Goal: Check status: Check status

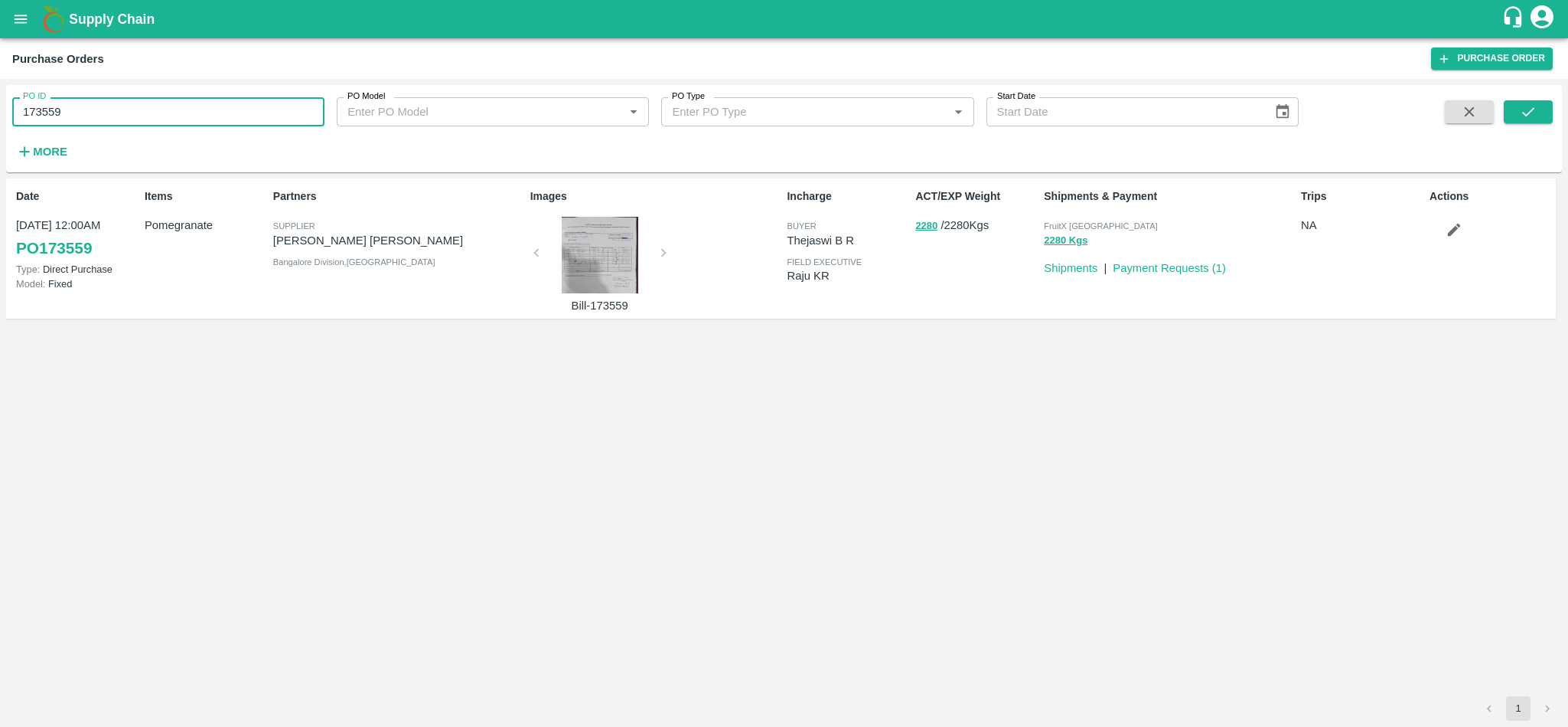
click at [186, 115] on input "173559" at bounding box center [168, 112] width 312 height 29
type input "175713"
click at [1529, 116] on icon "submit" at bounding box center [1528, 112] width 17 height 17
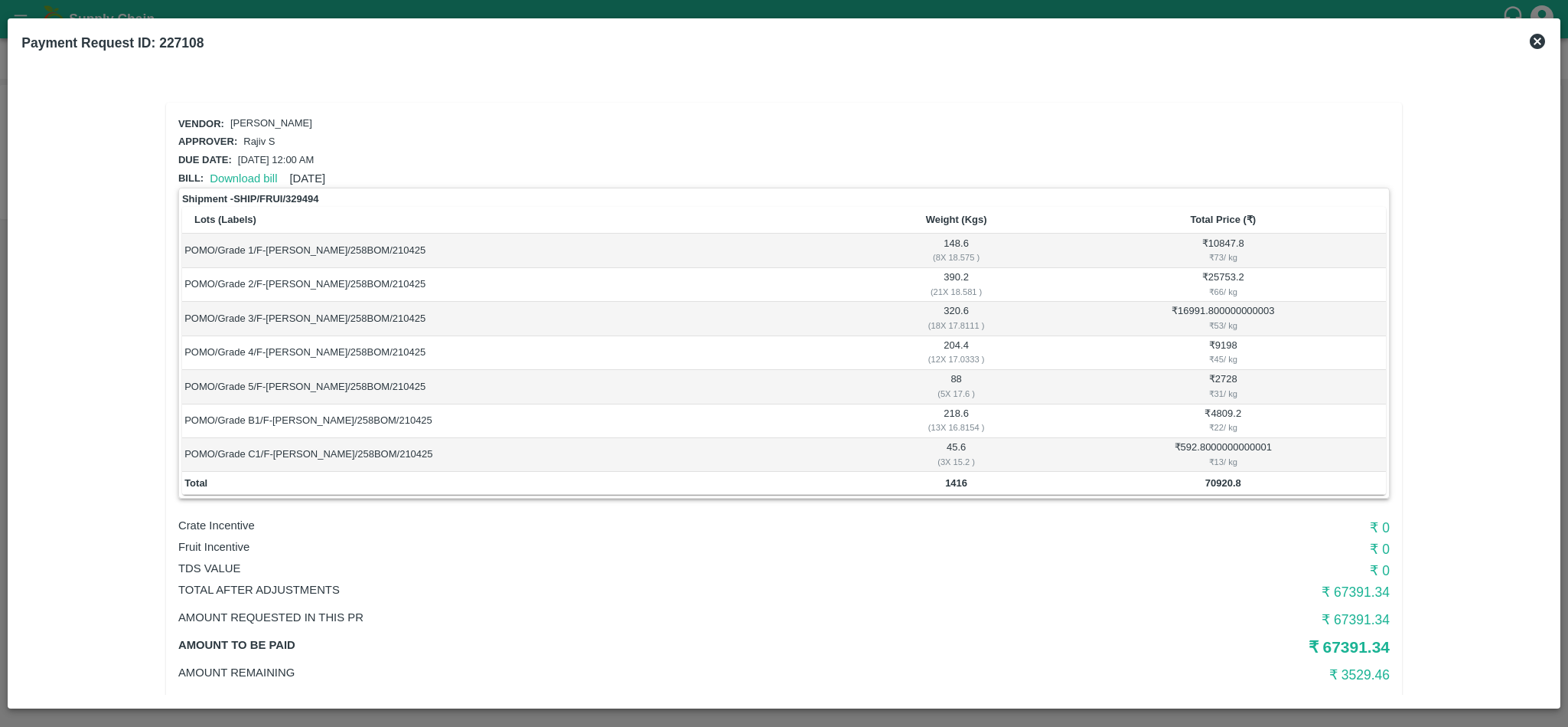
click at [1538, 38] on icon at bounding box center [1536, 40] width 15 height 15
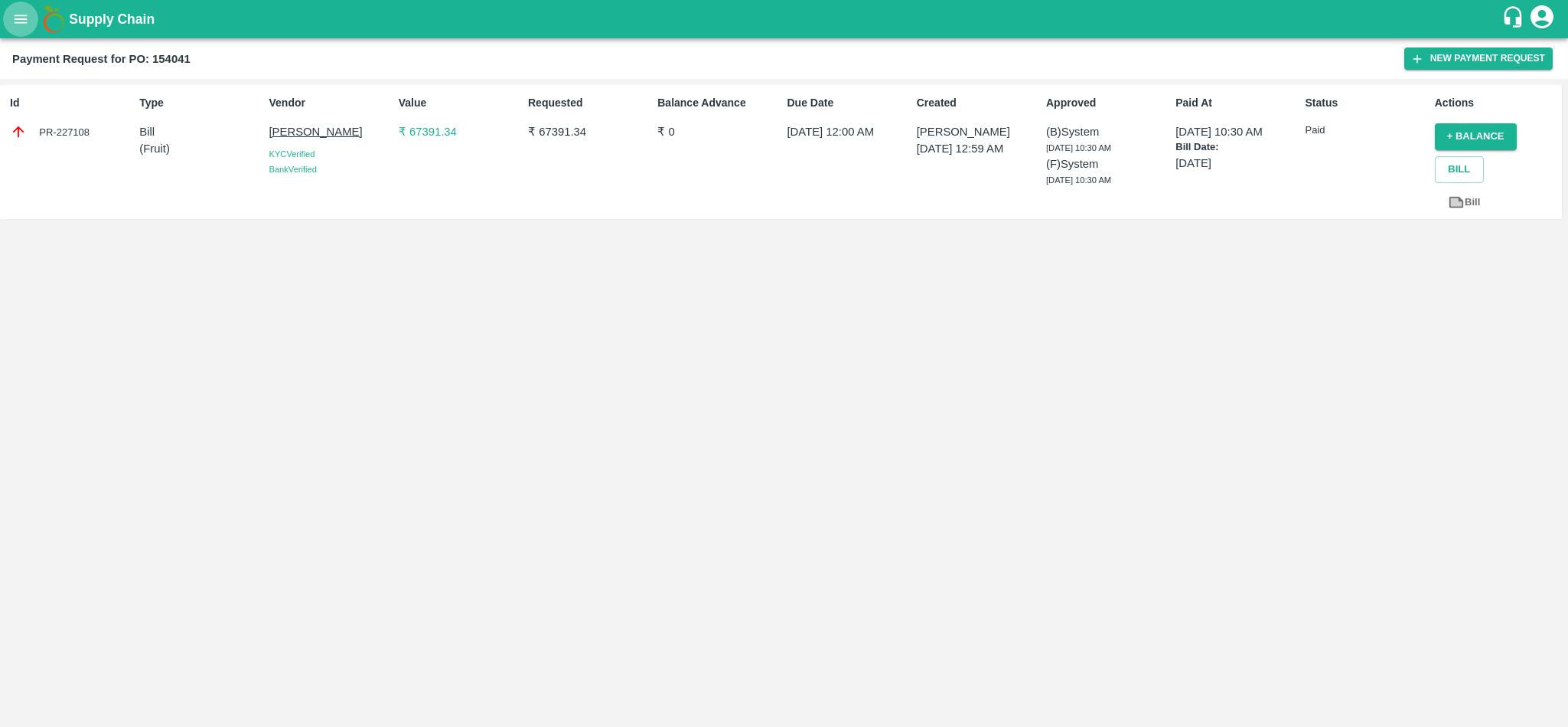
click at [8, 18] on button "open drawer" at bounding box center [20, 19] width 35 height 35
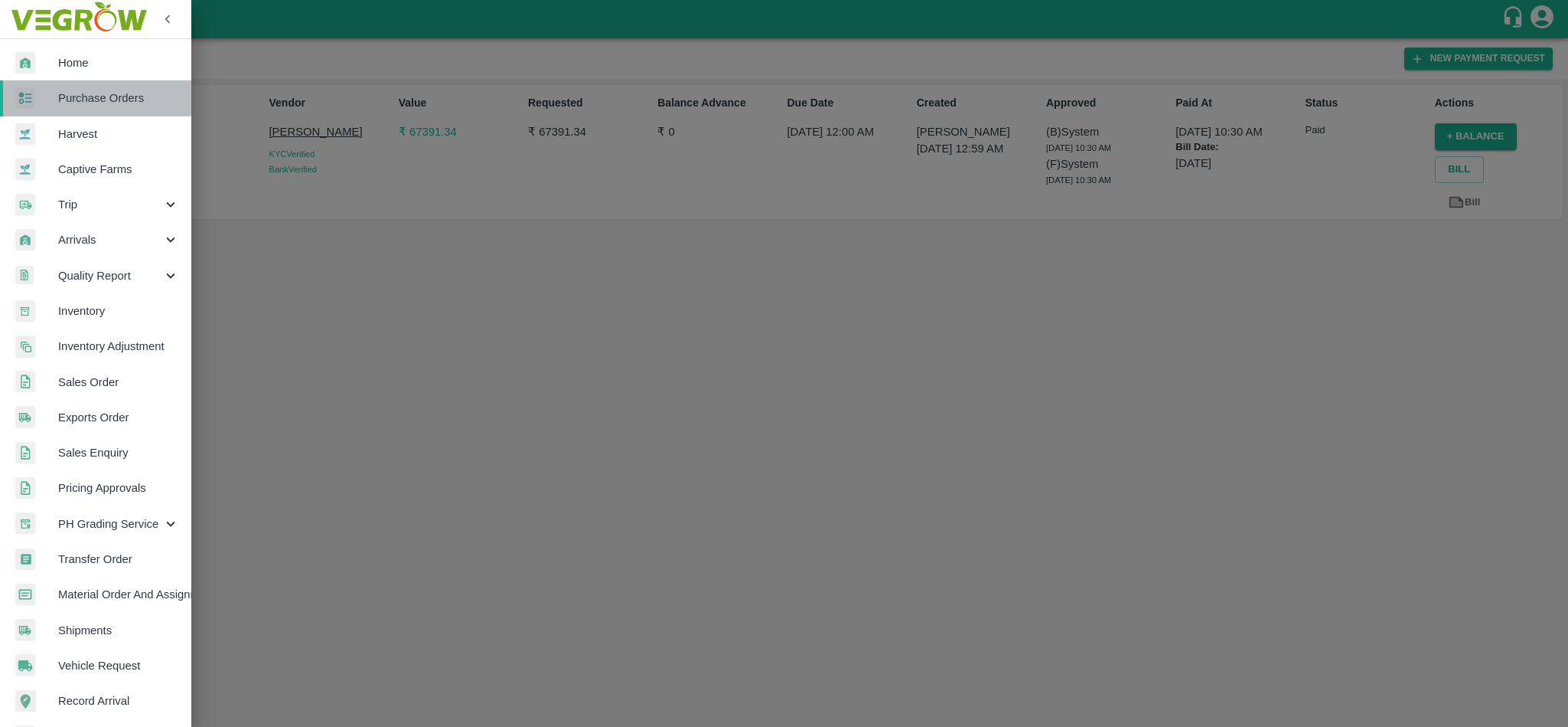
click at [94, 97] on span "Purchase Orders" at bounding box center [118, 97] width 121 height 17
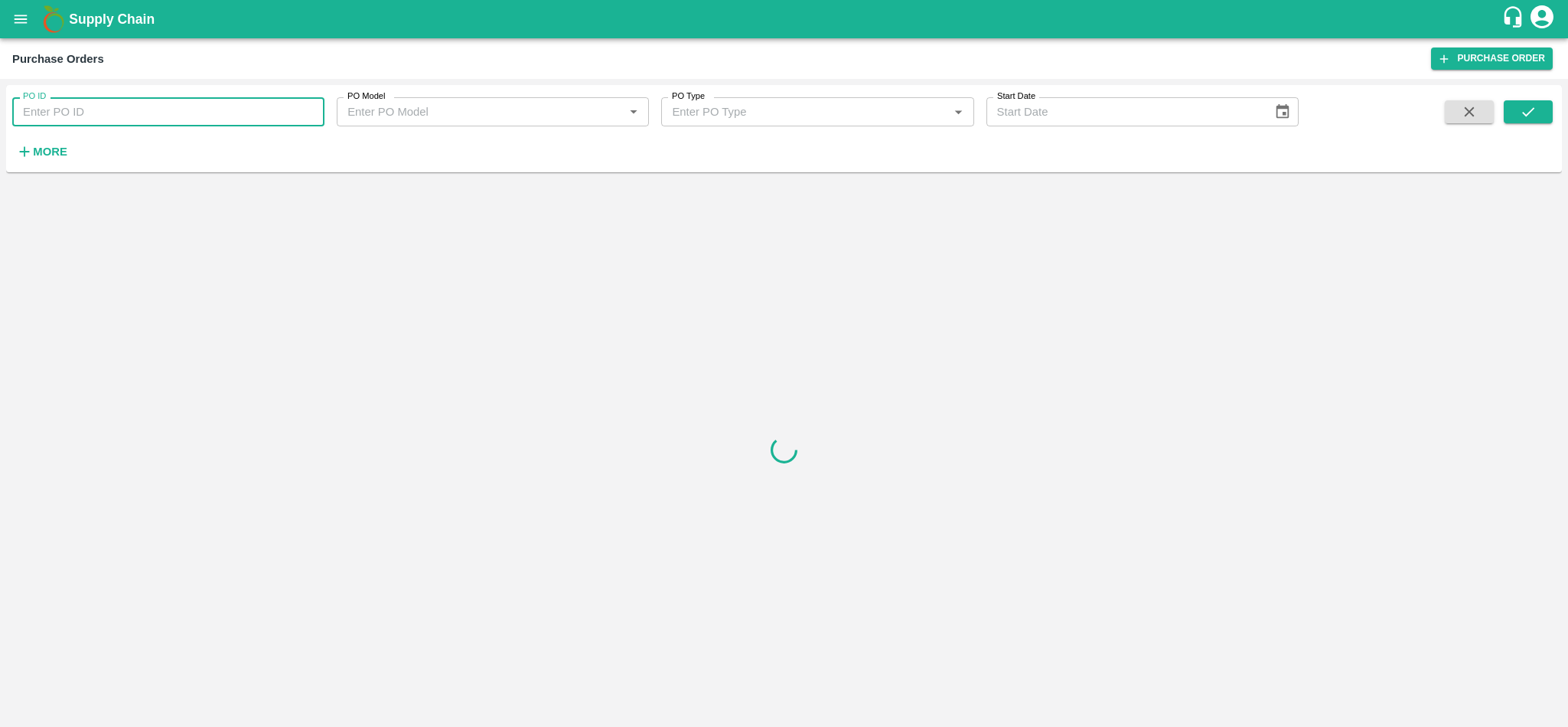
click at [81, 117] on input "PO ID" at bounding box center [168, 112] width 312 height 29
paste input "173438"
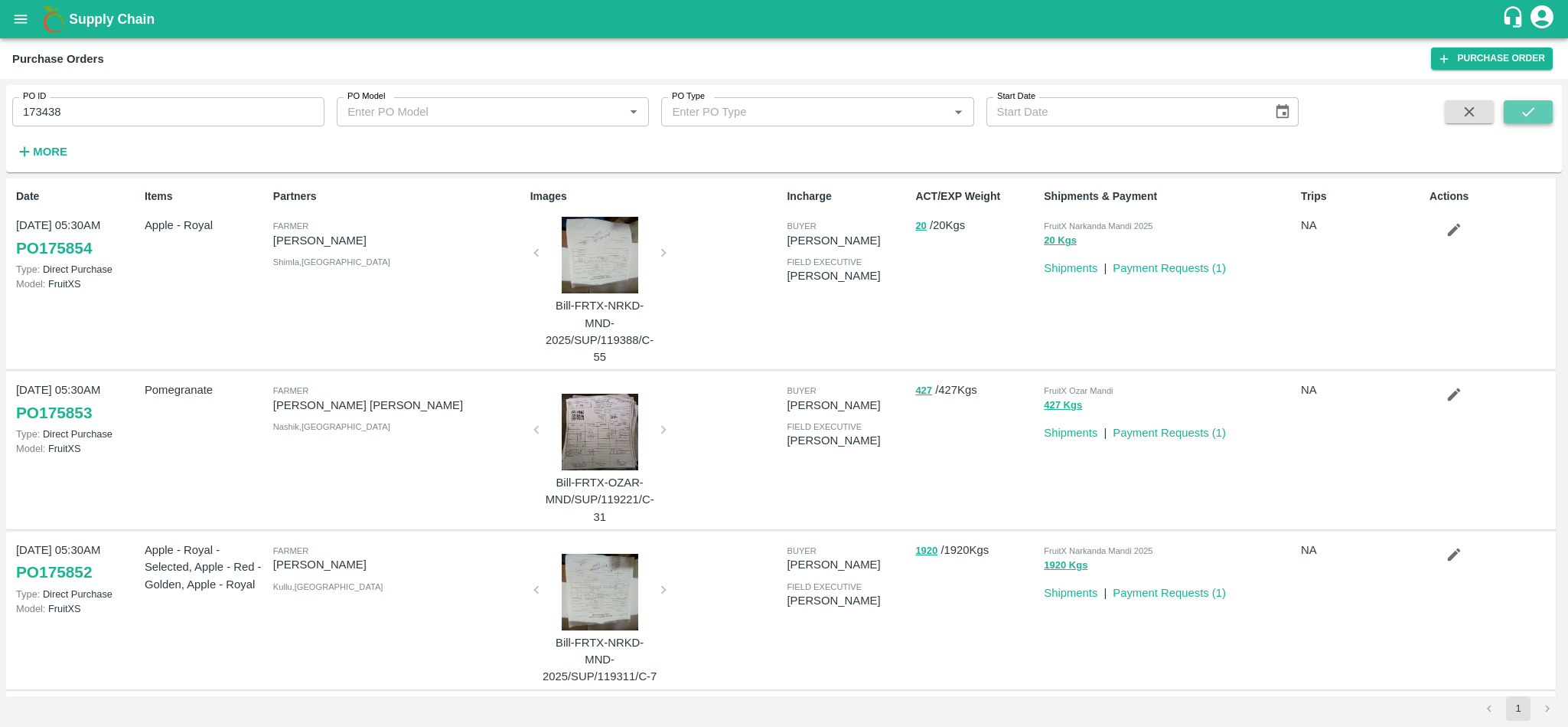
click at [1543, 106] on button "submit" at bounding box center [1528, 112] width 49 height 23
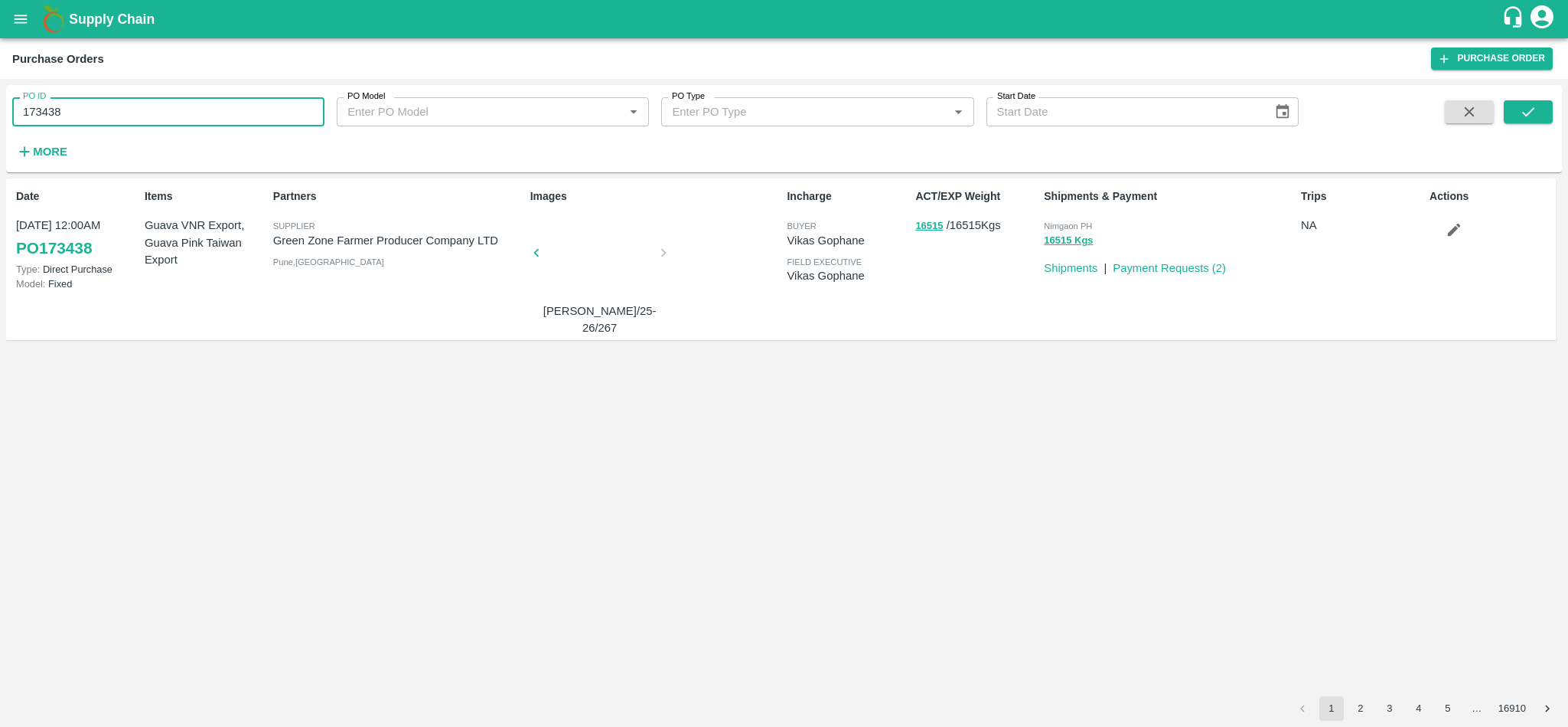
click at [88, 109] on input "173438" at bounding box center [168, 112] width 312 height 29
paste input "text"
click at [1534, 108] on icon "submit" at bounding box center [1528, 112] width 17 height 17
click at [173, 115] on input "173432" at bounding box center [168, 112] width 312 height 29
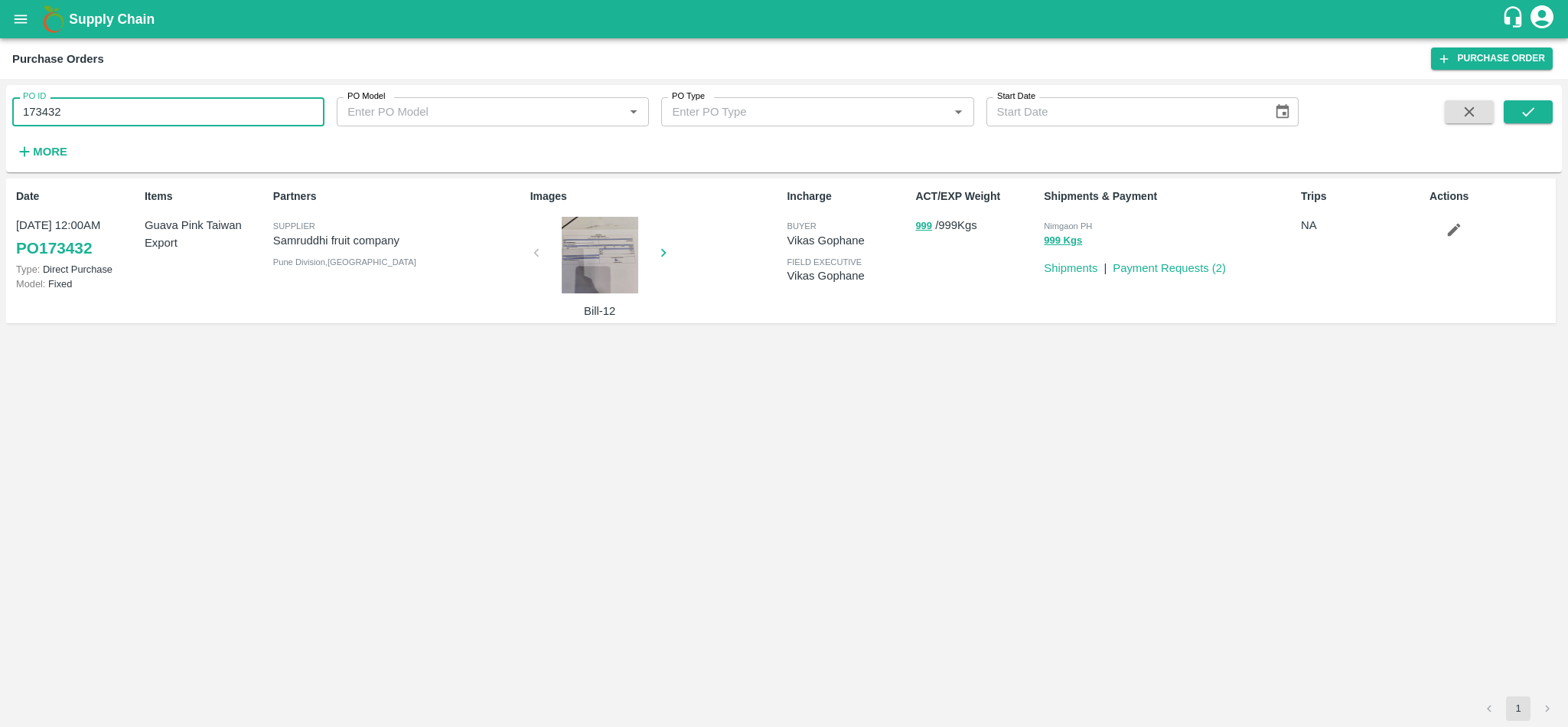
click at [173, 115] on input "173432" at bounding box center [168, 112] width 312 height 29
paste input "text"
type input "164374"
click at [1521, 105] on icon "submit" at bounding box center [1528, 112] width 17 height 17
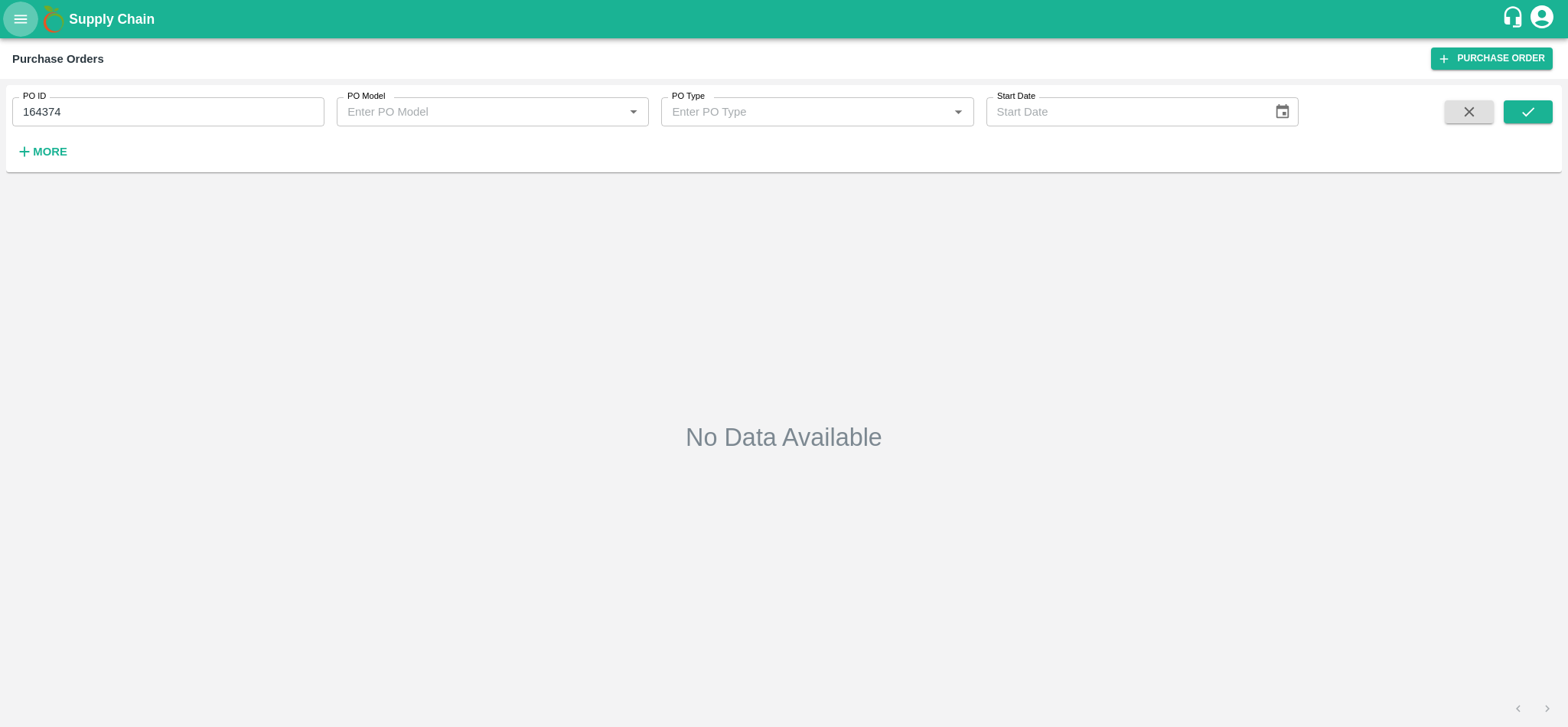
click at [23, 34] on button "open drawer" at bounding box center [20, 19] width 35 height 35
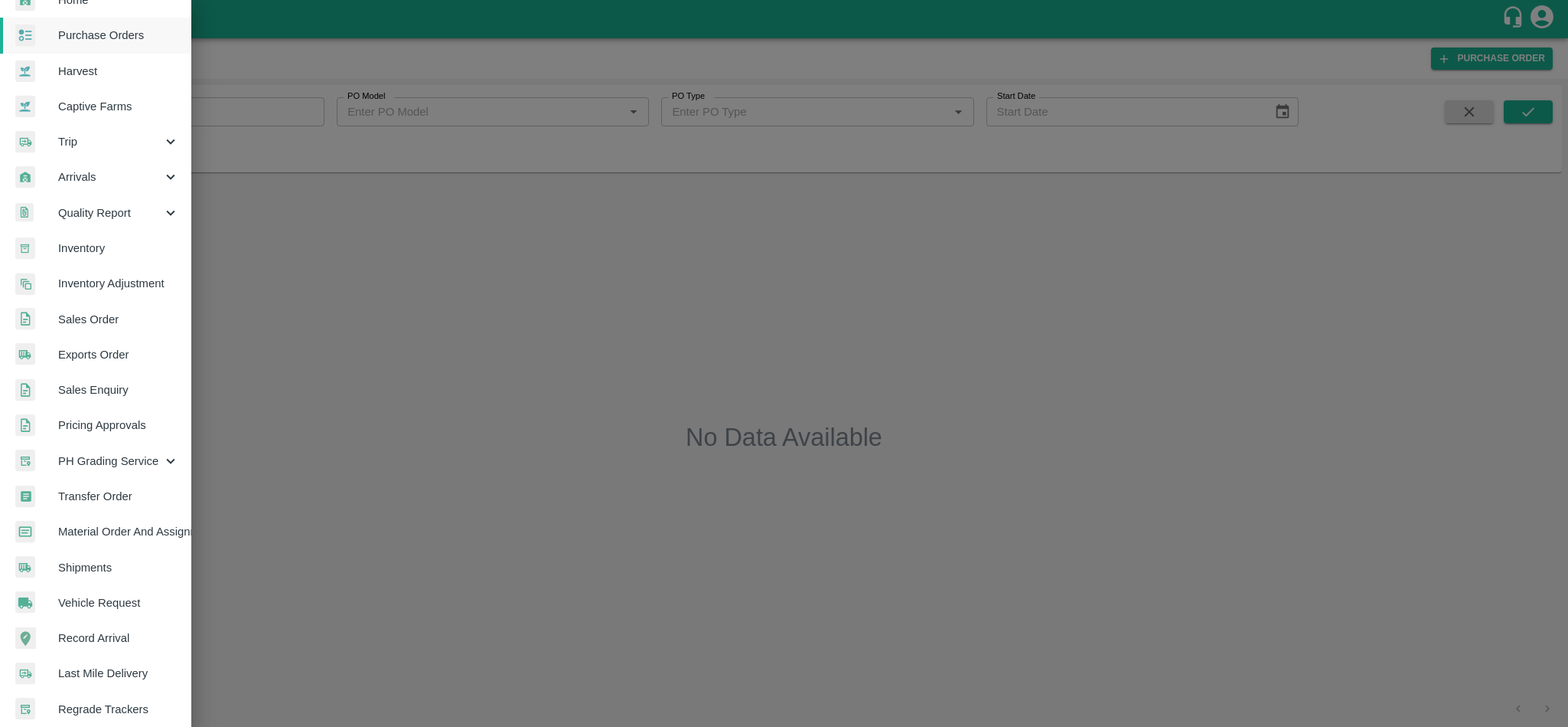
scroll to position [64, 0]
click at [93, 321] on span "Sales Order" at bounding box center [118, 317] width 121 height 17
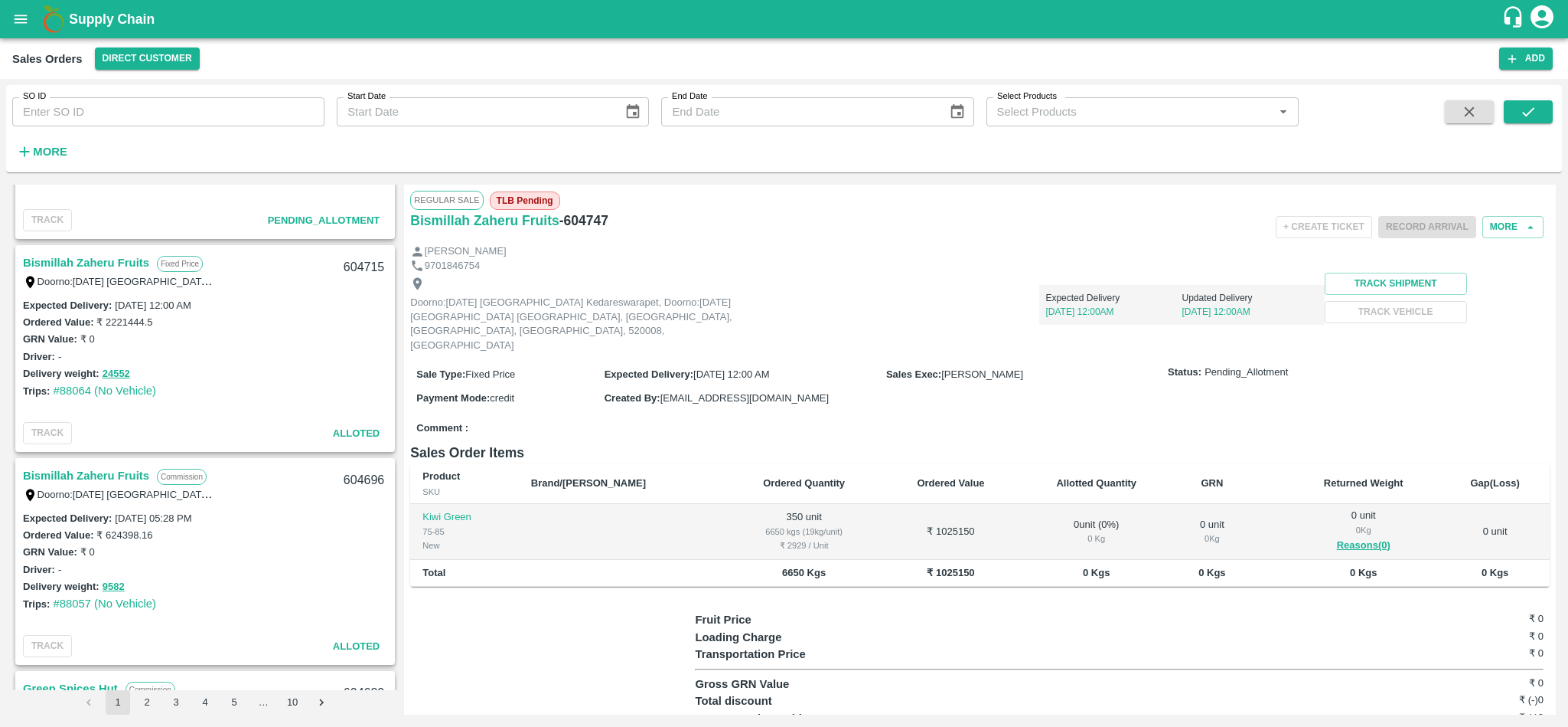
scroll to position [370, 0]
click at [19, 15] on icon "open drawer" at bounding box center [21, 19] width 13 height 9
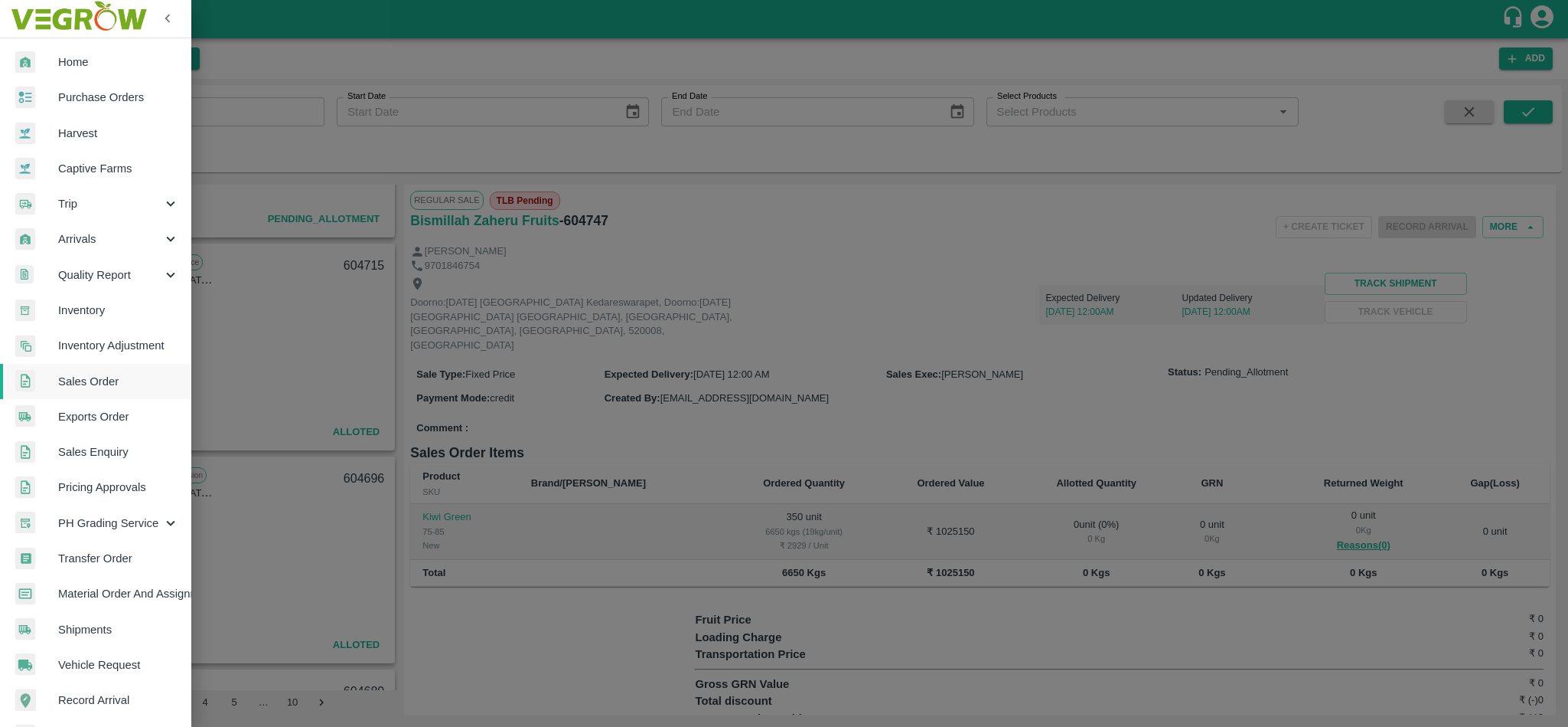
scroll to position [0, 0]
click at [105, 385] on span "Sales Order" at bounding box center [118, 382] width 121 height 17
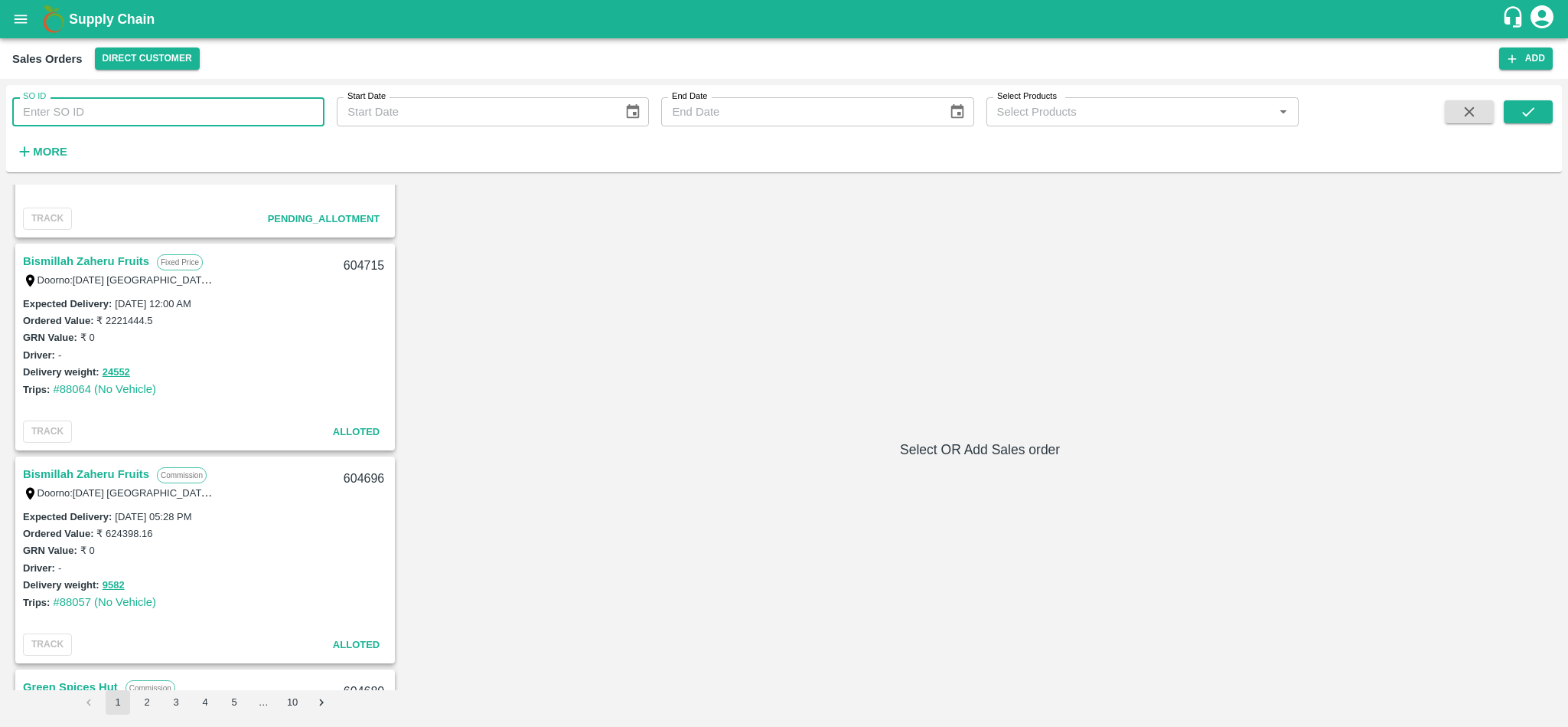
click at [147, 115] on input "SO ID" at bounding box center [168, 112] width 312 height 29
paste input "173438"
type input "173438"
click at [1521, 108] on icon "submit" at bounding box center [1528, 112] width 17 height 17
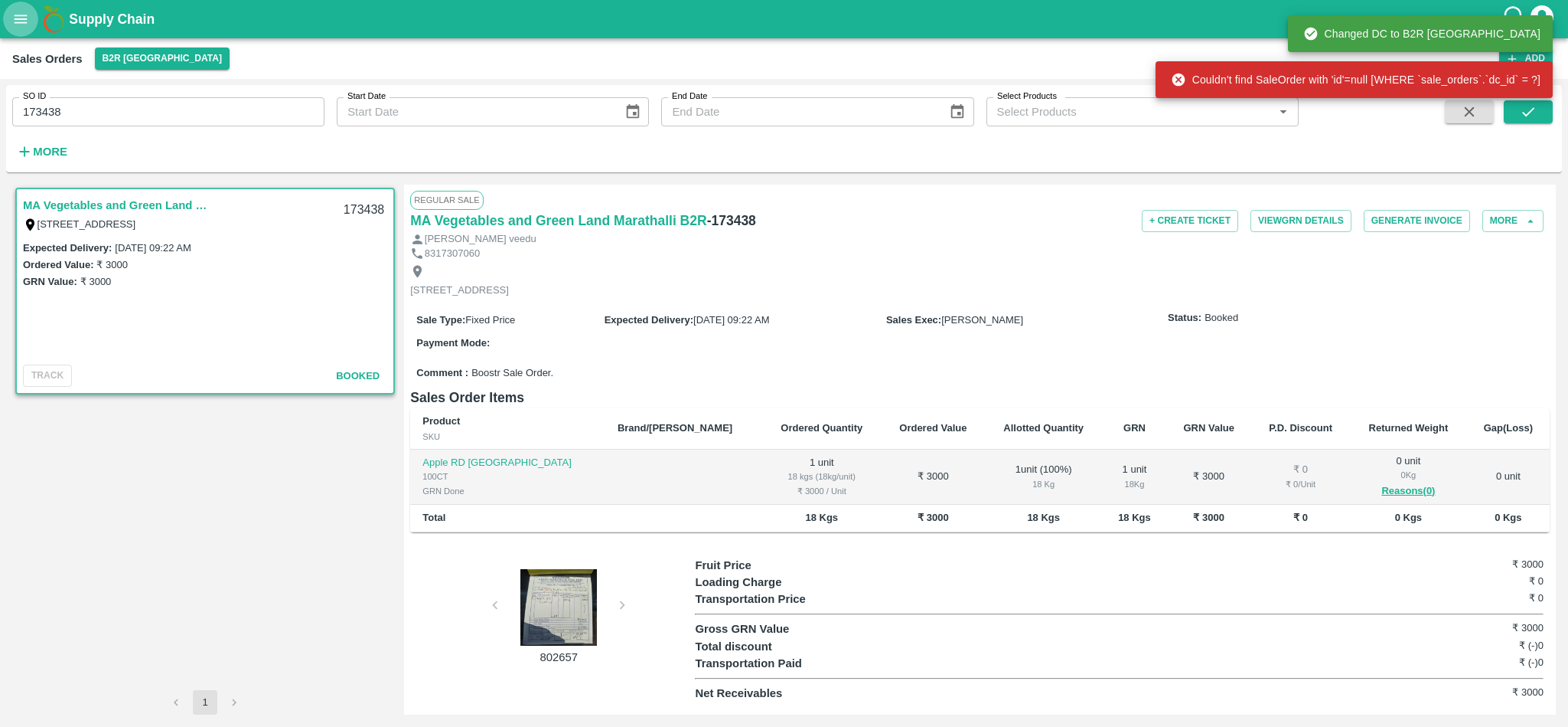
click at [15, 16] on icon "open drawer" at bounding box center [21, 19] width 13 height 9
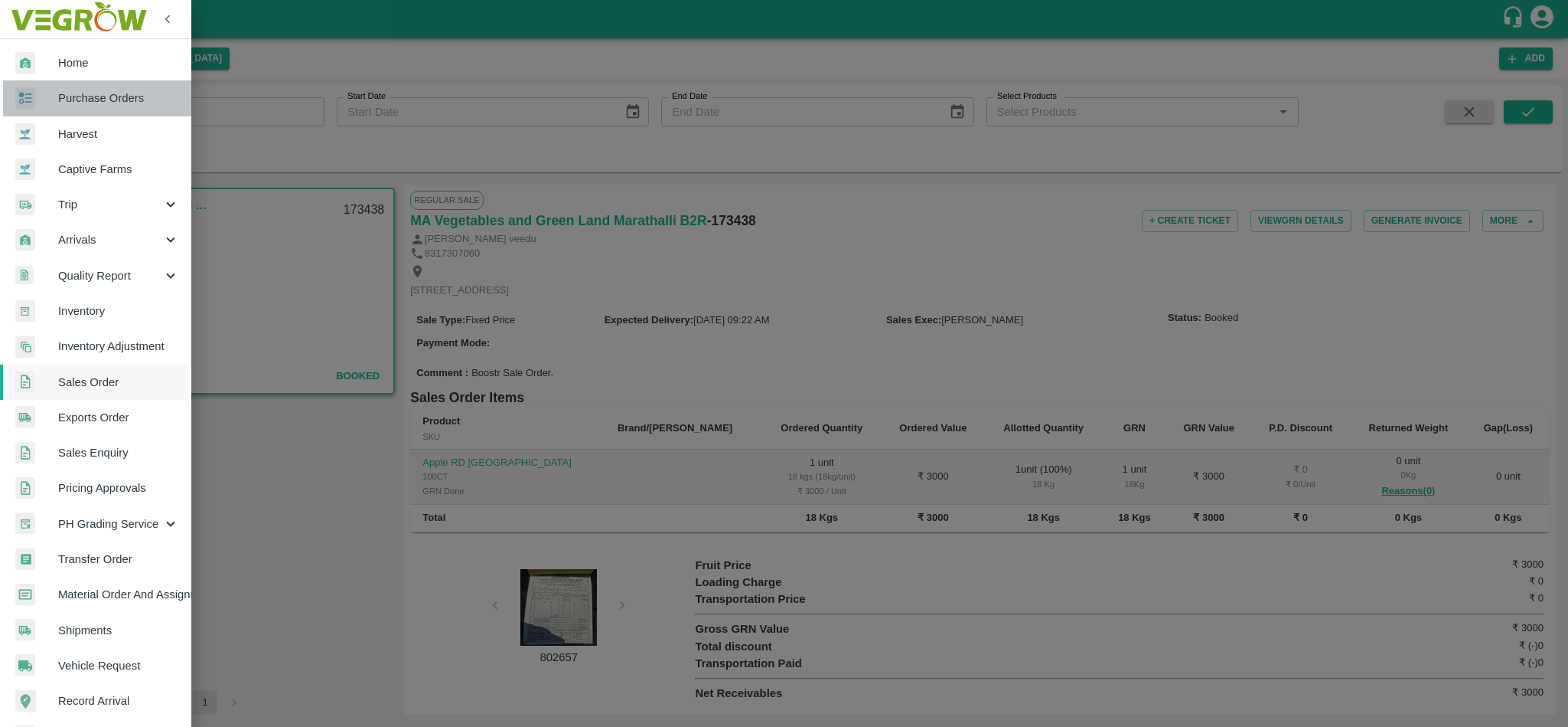
click at [85, 93] on span "Purchase Orders" at bounding box center [118, 97] width 121 height 17
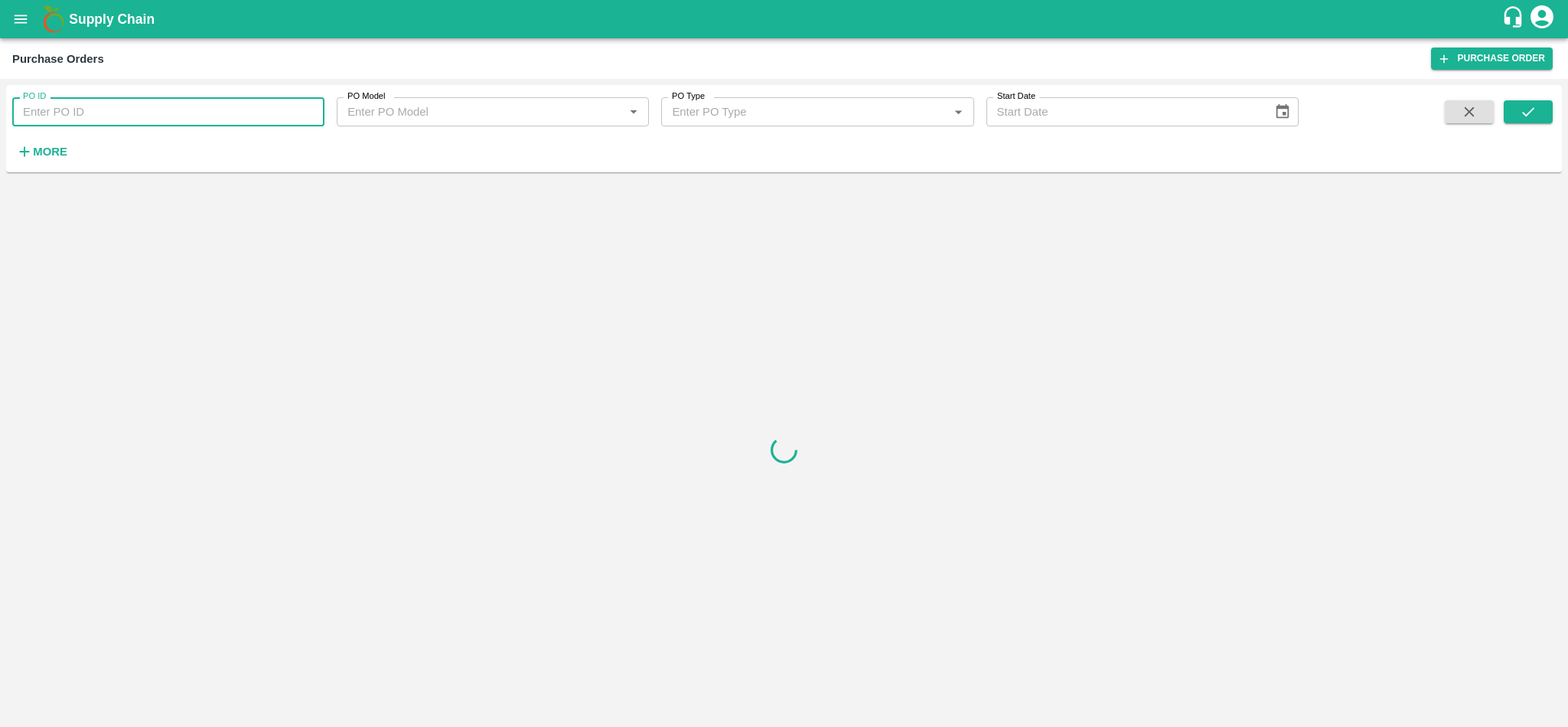
click at [158, 116] on input "PO ID" at bounding box center [168, 112] width 312 height 29
paste input "173438"
click at [1536, 108] on button "submit" at bounding box center [1528, 112] width 49 height 23
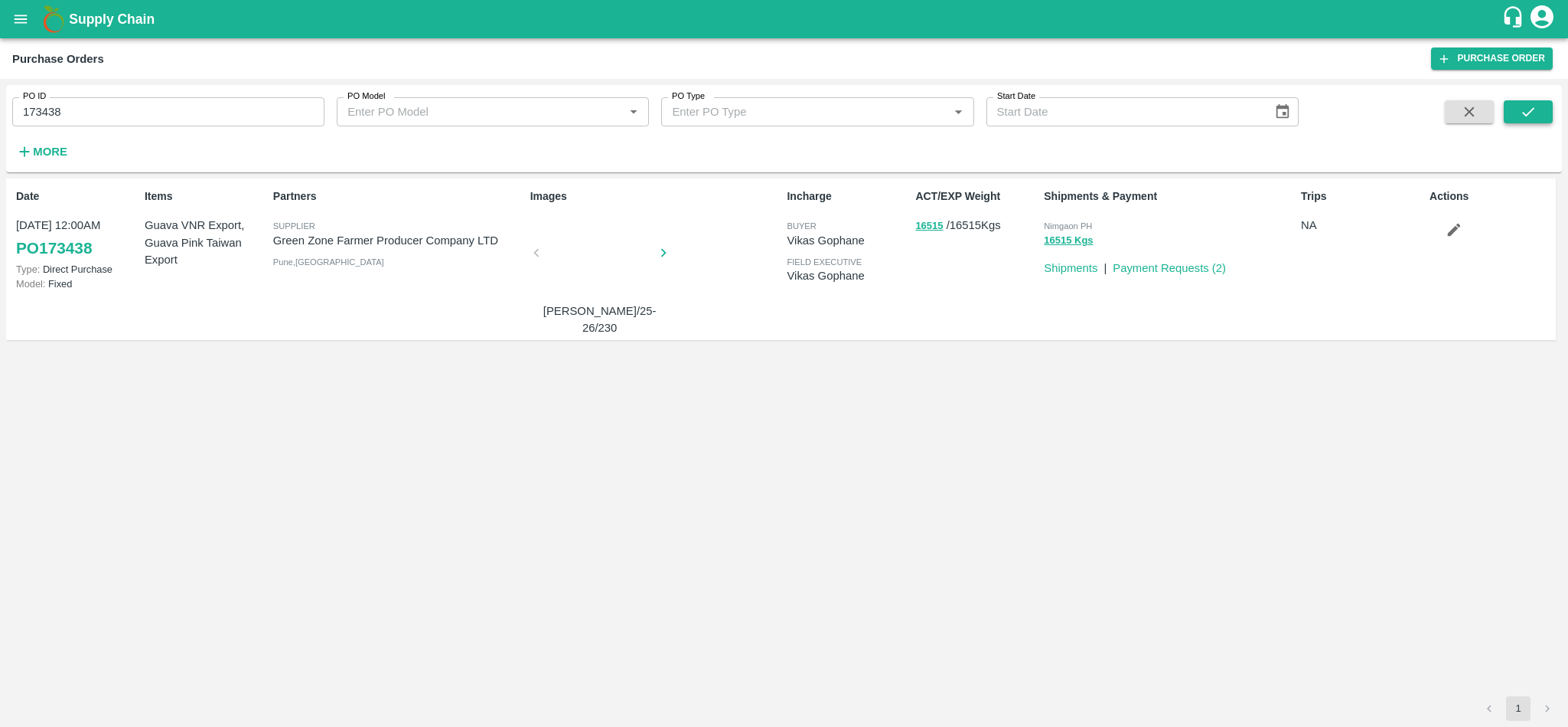
click at [1533, 112] on icon "submit" at bounding box center [1528, 112] width 17 height 17
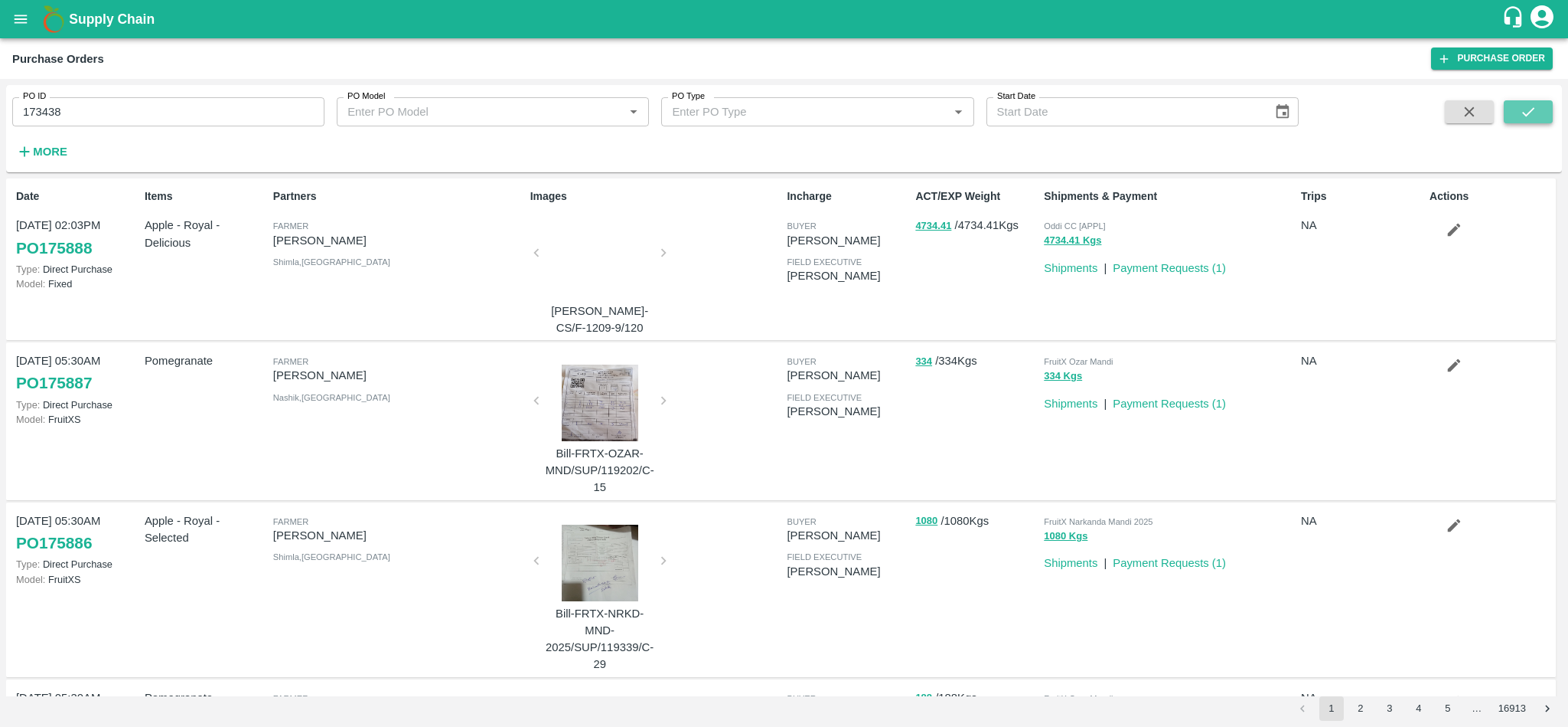
click at [1533, 112] on icon "submit" at bounding box center [1528, 112] width 17 height 17
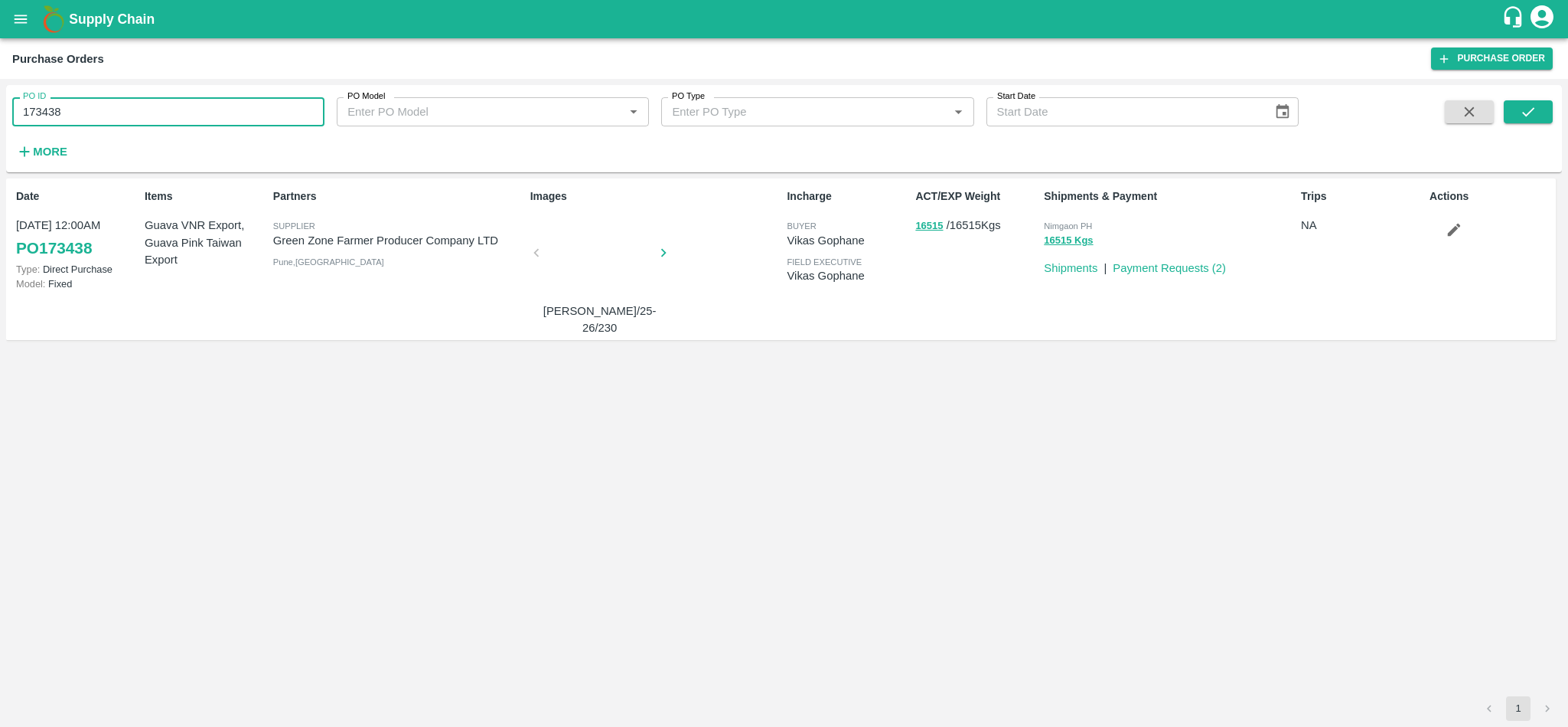
click at [166, 116] on input "173438" at bounding box center [168, 112] width 312 height 29
paste input "text"
type input "173164"
click at [1534, 111] on icon "submit" at bounding box center [1528, 112] width 17 height 17
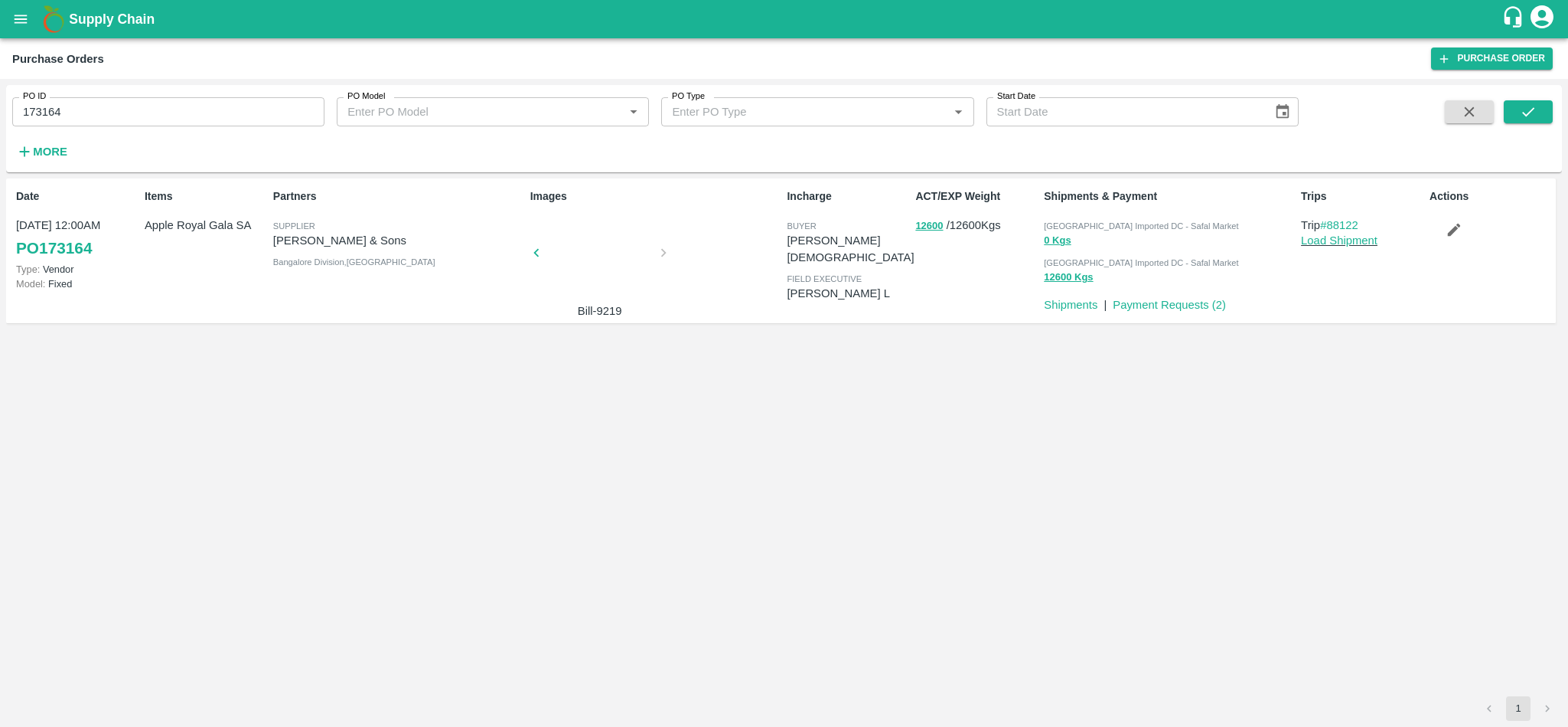
click at [1093, 227] on span "[GEOGRAPHIC_DATA] Imported DC - Safal Market" at bounding box center [1140, 226] width 194 height 9
copy div "Bangalore Imported DC - Safal Market 0 Kgs"
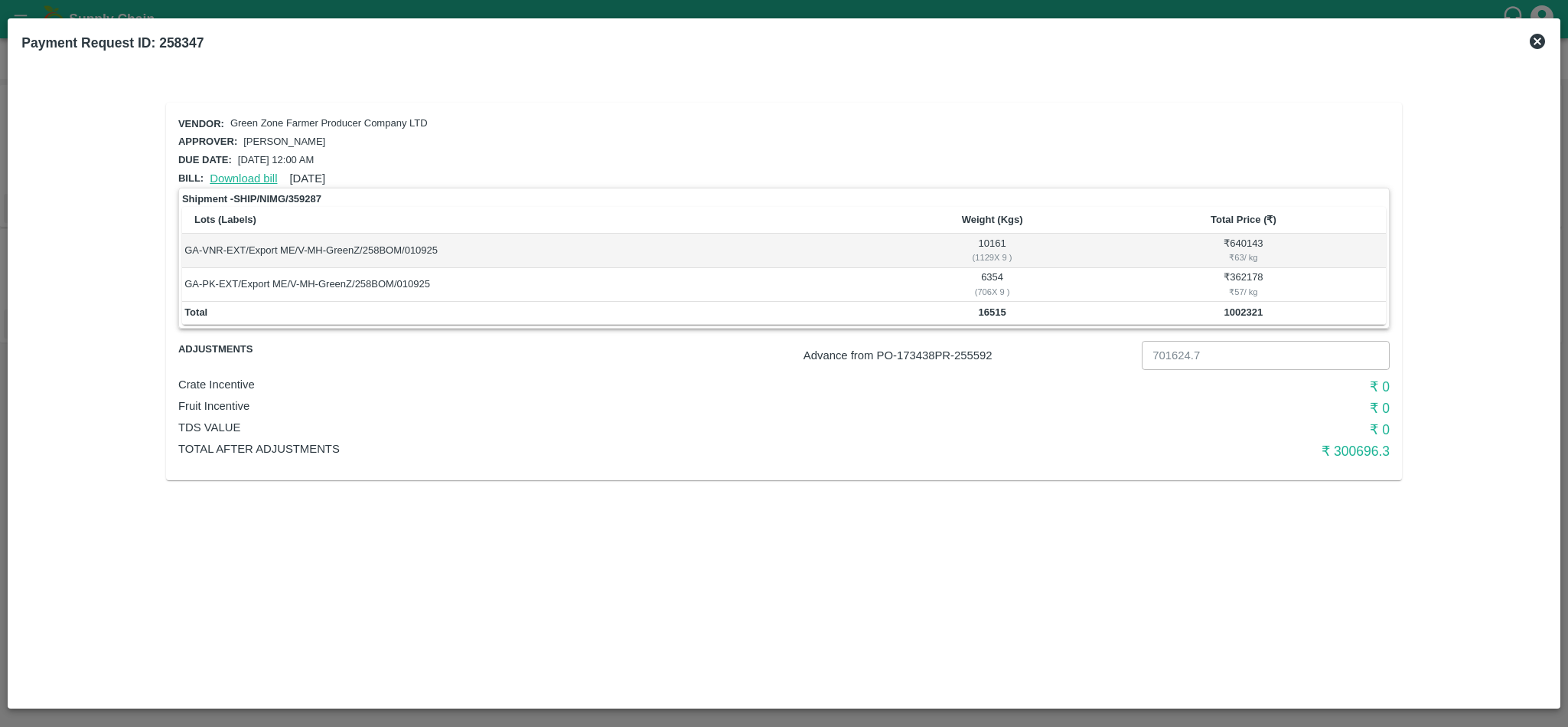
click at [246, 172] on link "Download bill" at bounding box center [243, 178] width 68 height 12
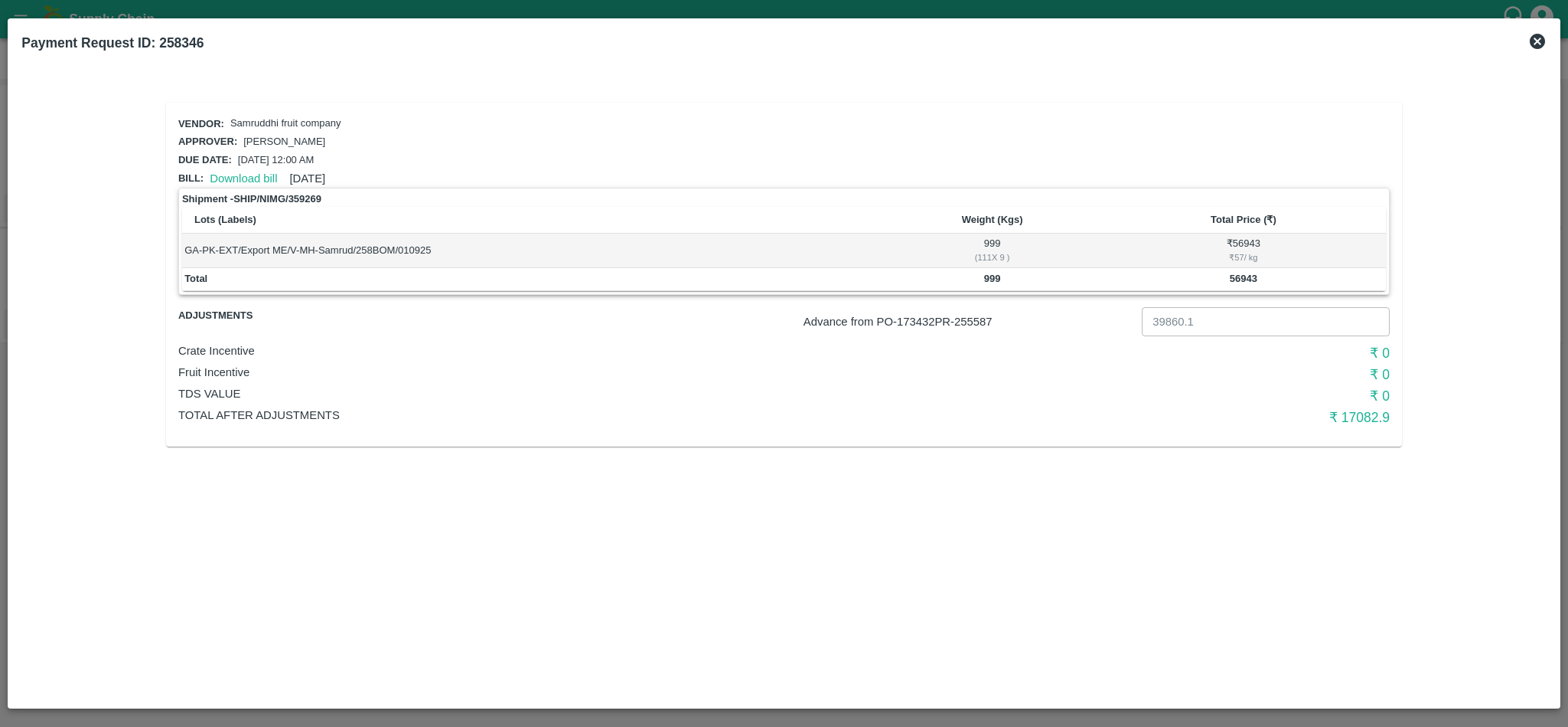
click at [232, 164] on div "Download bill 31 Aug 2025" at bounding box center [264, 176] width 122 height 23
click at [235, 180] on link "Download bill" at bounding box center [243, 178] width 68 height 12
click at [1242, 277] on b "290461.13" at bounding box center [1242, 277] width 47 height 11
copy b "290461.13"
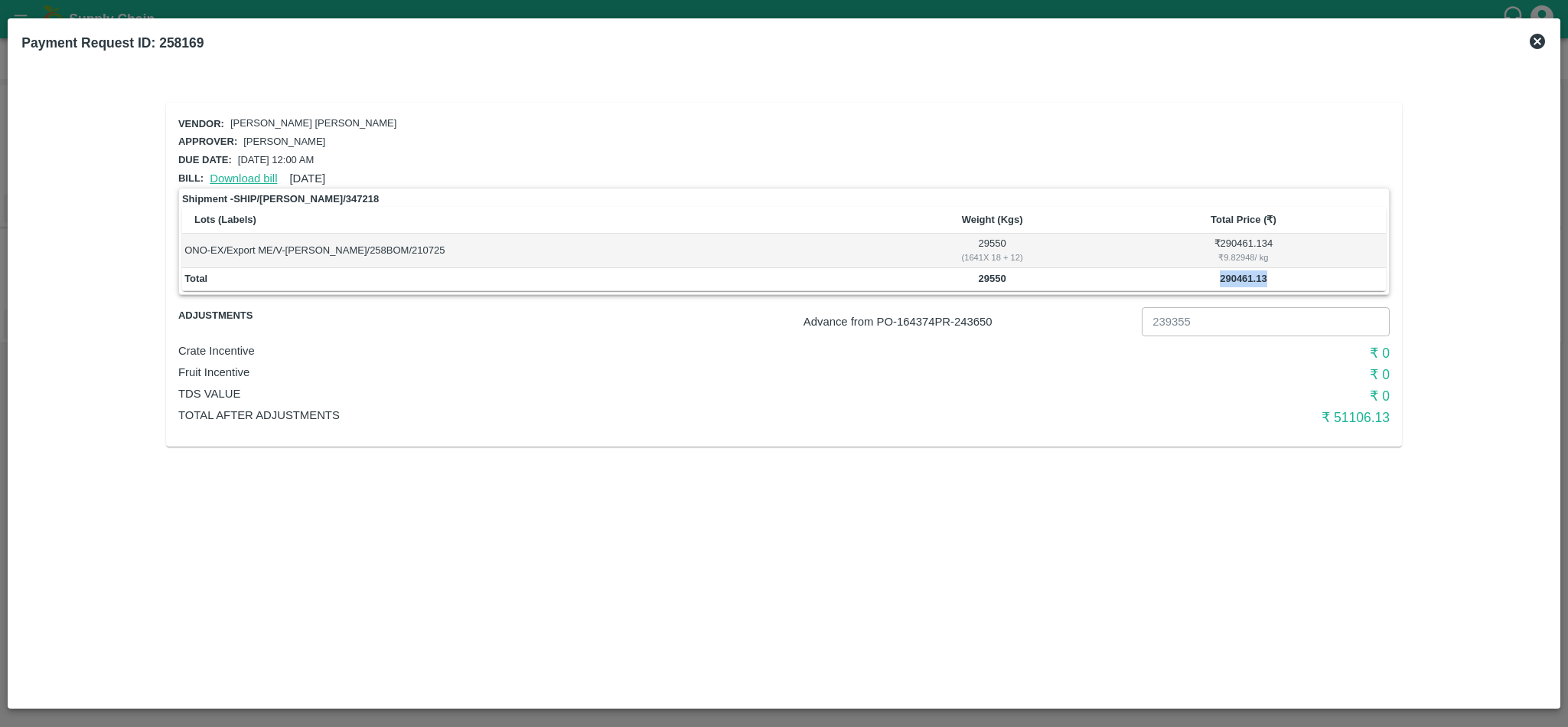
click at [240, 173] on link "Download bill" at bounding box center [243, 178] width 68 height 12
click at [977, 324] on p "Advance from PO- 164374 PR- 243650" at bounding box center [970, 321] width 332 height 17
copy p "243650"
click at [233, 172] on link "Download bill" at bounding box center [243, 178] width 68 height 12
